Goal: Task Accomplishment & Management: Complete application form

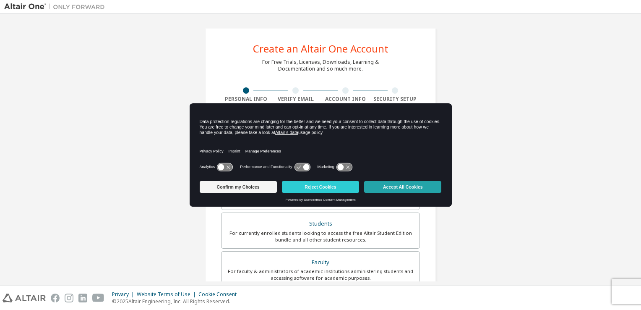
click at [394, 187] on button "Accept All Cookies" at bounding box center [402, 187] width 77 height 12
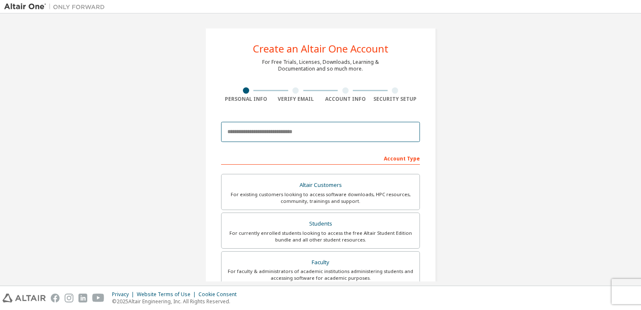
click at [303, 134] on input "email" at bounding box center [320, 132] width 199 height 20
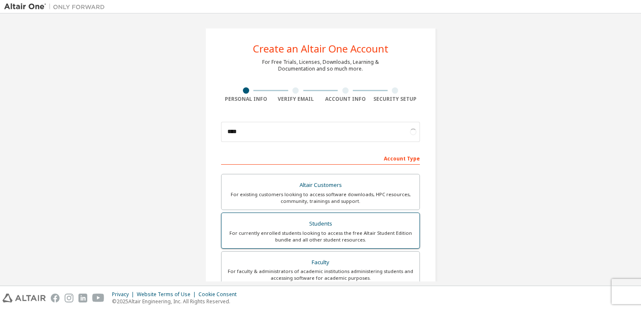
click at [320, 219] on div "Students" at bounding box center [321, 224] width 188 height 12
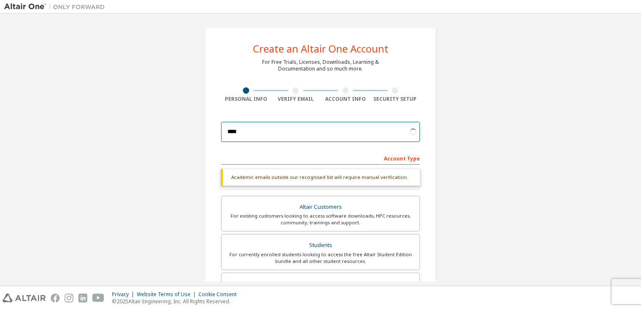
type input "**********"
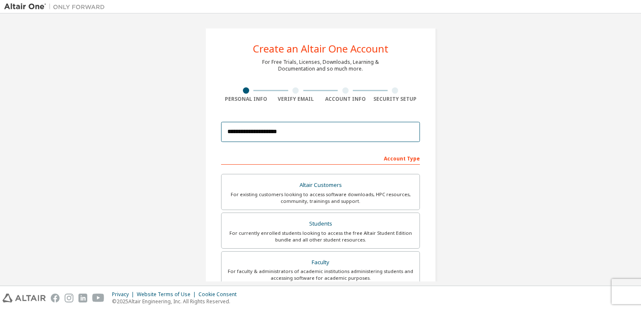
click at [333, 133] on input "**********" at bounding box center [320, 132] width 199 height 20
drag, startPoint x: 325, startPoint y: 131, endPoint x: 212, endPoint y: 133, distance: 113.7
click at [212, 133] on div "**********" at bounding box center [320, 240] width 231 height 424
click at [449, 175] on div "**********" at bounding box center [320, 240] width 633 height 444
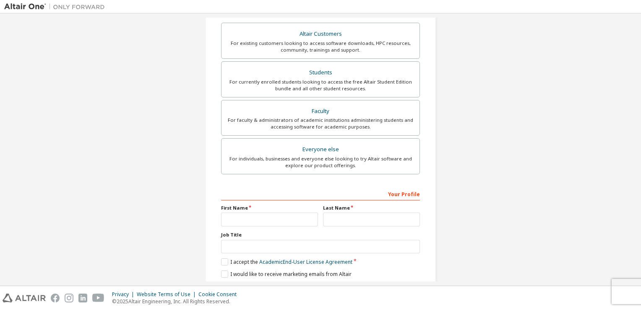
scroll to position [179, 0]
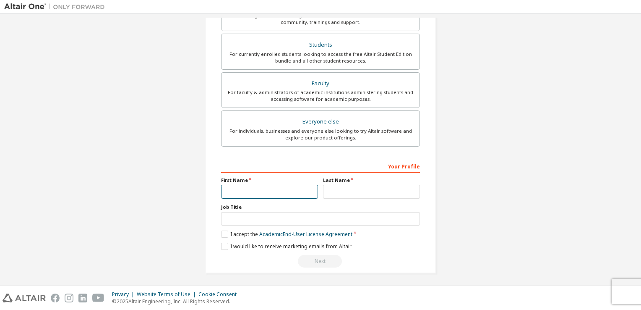
click at [282, 195] on input "text" at bounding box center [269, 192] width 97 height 14
type input "*"
type input "****"
click at [325, 189] on input "text" at bounding box center [371, 192] width 97 height 14
type input "****"
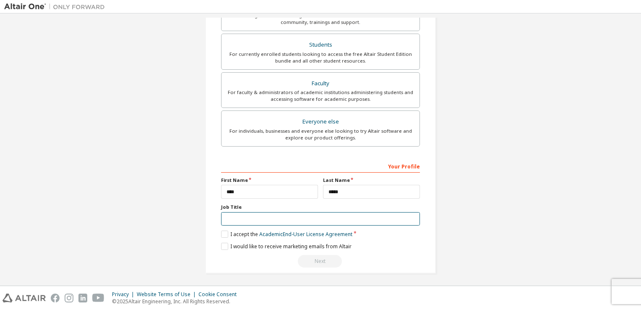
click at [278, 220] on input "text" at bounding box center [320, 219] width 199 height 14
type input "********"
click at [221, 231] on label "I accept the Academic End-User License Agreement" at bounding box center [286, 233] width 131 height 7
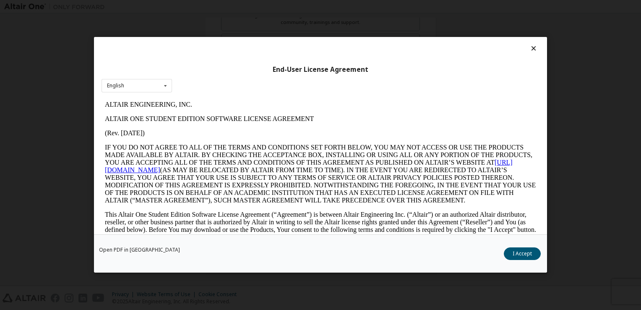
scroll to position [0, 0]
click at [530, 258] on button "I Accept" at bounding box center [522, 253] width 37 height 13
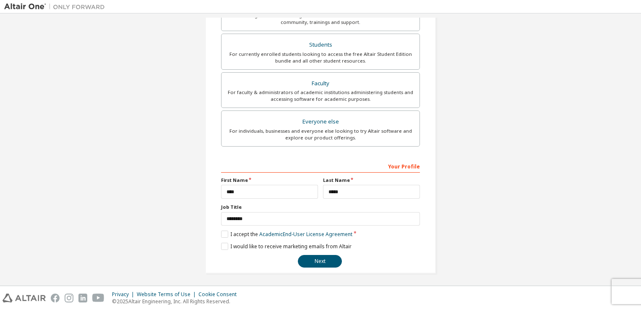
click at [232, 248] on div "**********" at bounding box center [320, 213] width 199 height 109
click at [235, 244] on label "I would like to receive marketing emails from Altair" at bounding box center [286, 245] width 130 height 7
click at [320, 257] on button "Next" at bounding box center [320, 261] width 44 height 13
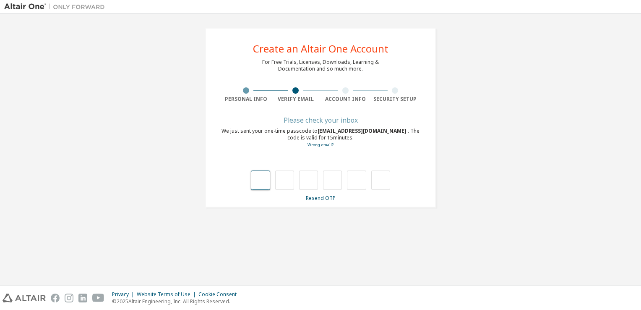
type input "*"
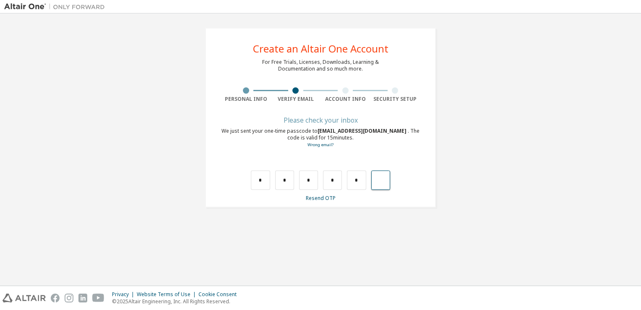
type input "*"
drag, startPoint x: 269, startPoint y: 169, endPoint x: 257, endPoint y: 177, distance: 14.8
click at [268, 170] on div "Wrong code. Please try again" at bounding box center [320, 171] width 199 height 36
click at [257, 177] on input "text" at bounding box center [260, 179] width 19 height 19
type input "*"
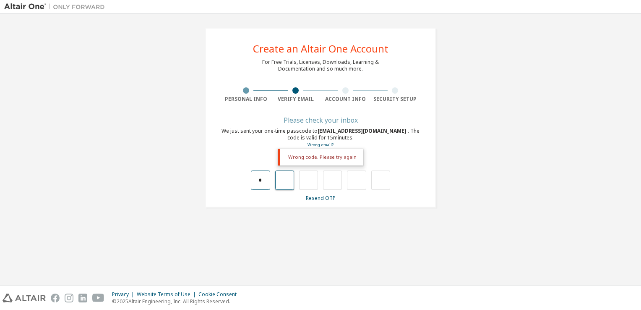
type input "*"
click at [339, 179] on input "*" at bounding box center [332, 179] width 19 height 19
type input "*"
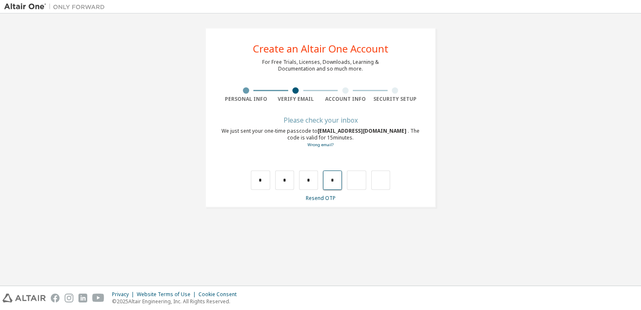
click at [341, 179] on input "*" at bounding box center [332, 179] width 19 height 19
type input "*"
click at [362, 181] on input "text" at bounding box center [356, 179] width 19 height 19
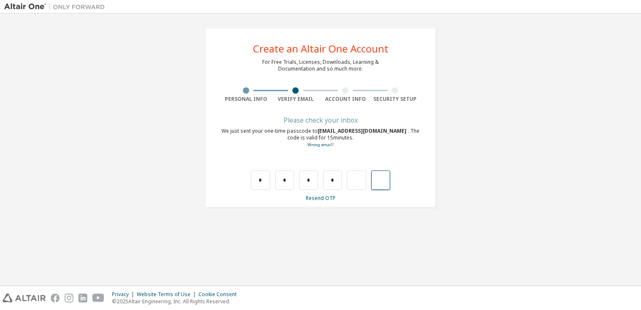
type input "*"
click at [380, 181] on div "*" at bounding box center [375, 179] width 19 height 19
click at [379, 181] on div "*" at bounding box center [375, 179] width 19 height 19
click at [257, 184] on input "text" at bounding box center [260, 179] width 19 height 19
type input "*"
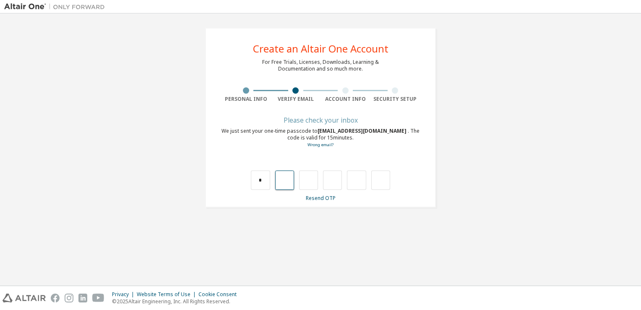
type input "*"
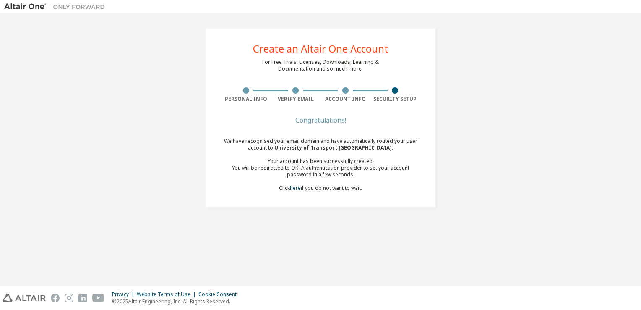
click at [331, 118] on div "Congratulations!" at bounding box center [320, 119] width 199 height 5
click at [338, 178] on div "We have recognised your email domain and have automatically routed your user ac…" at bounding box center [320, 165] width 199 height 54
click at [408, 180] on div "We have recognised your email domain and have automatically routed your user ac…" at bounding box center [320, 165] width 199 height 54
